Goal: Find specific page/section: Find specific page/section

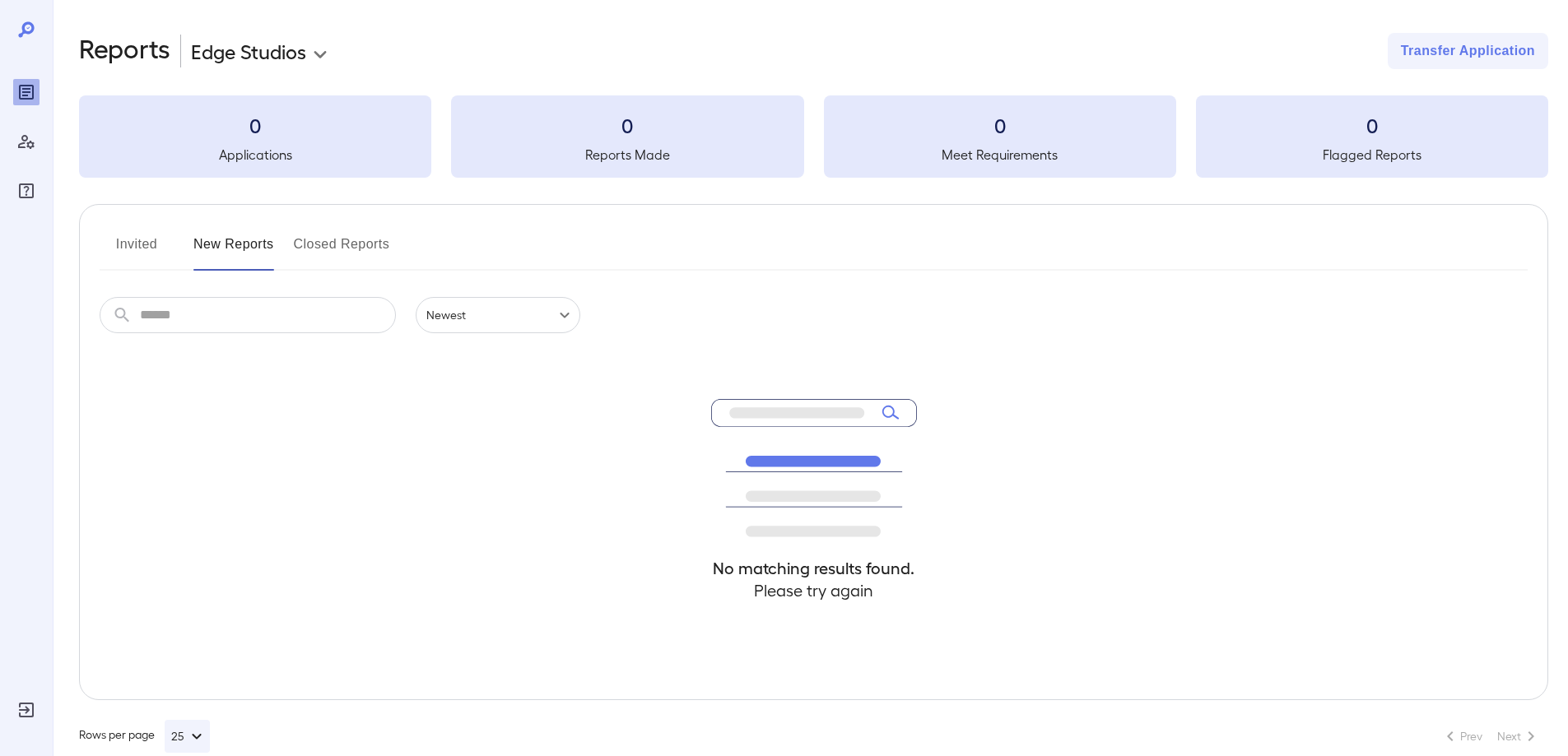
click at [150, 260] on button "Invited" at bounding box center [136, 250] width 74 height 39
click at [155, 251] on button "Invited" at bounding box center [136, 250] width 74 height 39
click at [218, 252] on button "New Reports" at bounding box center [234, 250] width 80 height 39
